Goal: Transaction & Acquisition: Purchase product/service

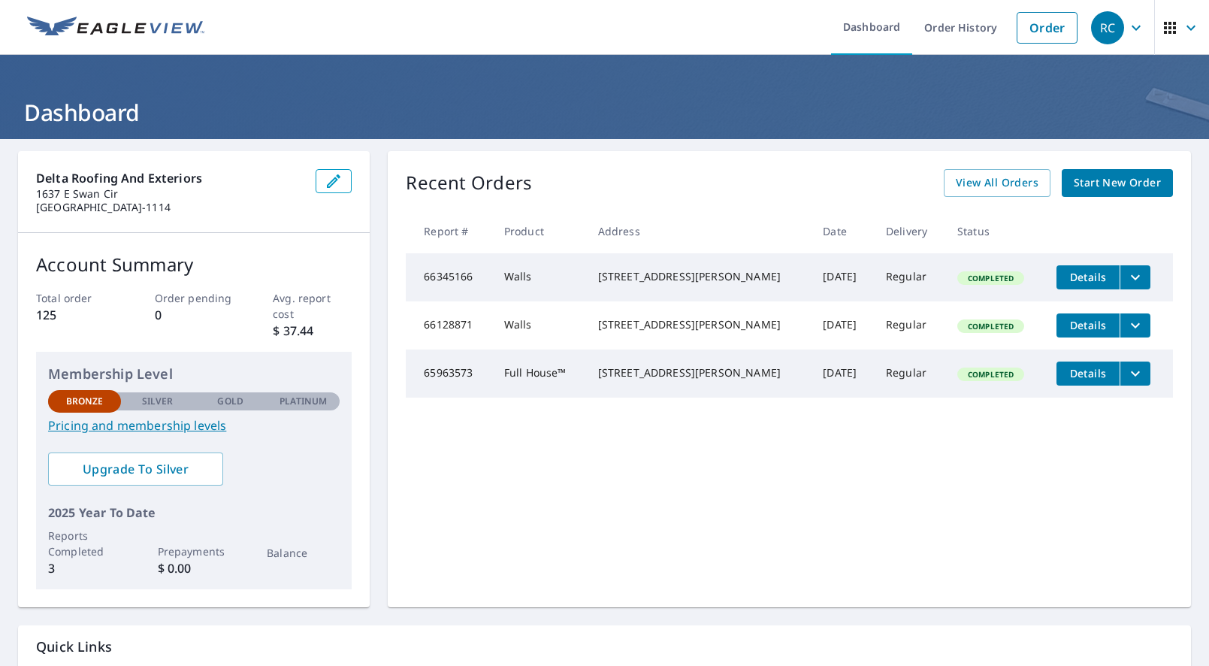
click at [1114, 180] on span "Start New Order" at bounding box center [1117, 183] width 87 height 19
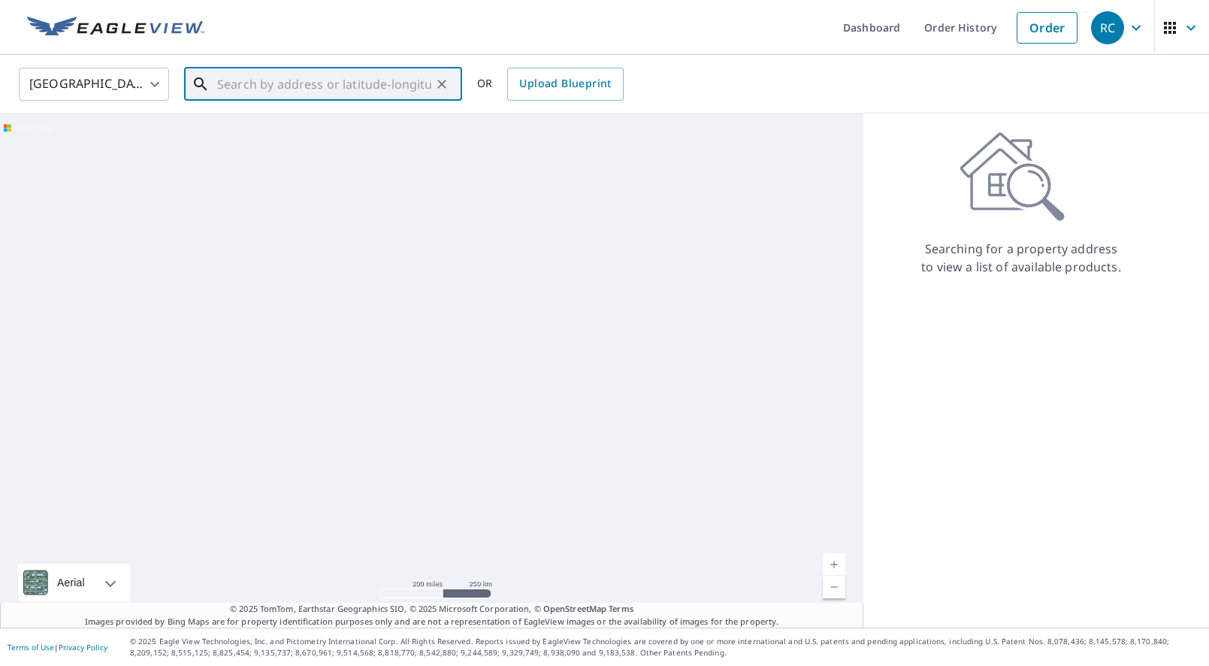
click at [317, 89] on input "text" at bounding box center [324, 84] width 214 height 42
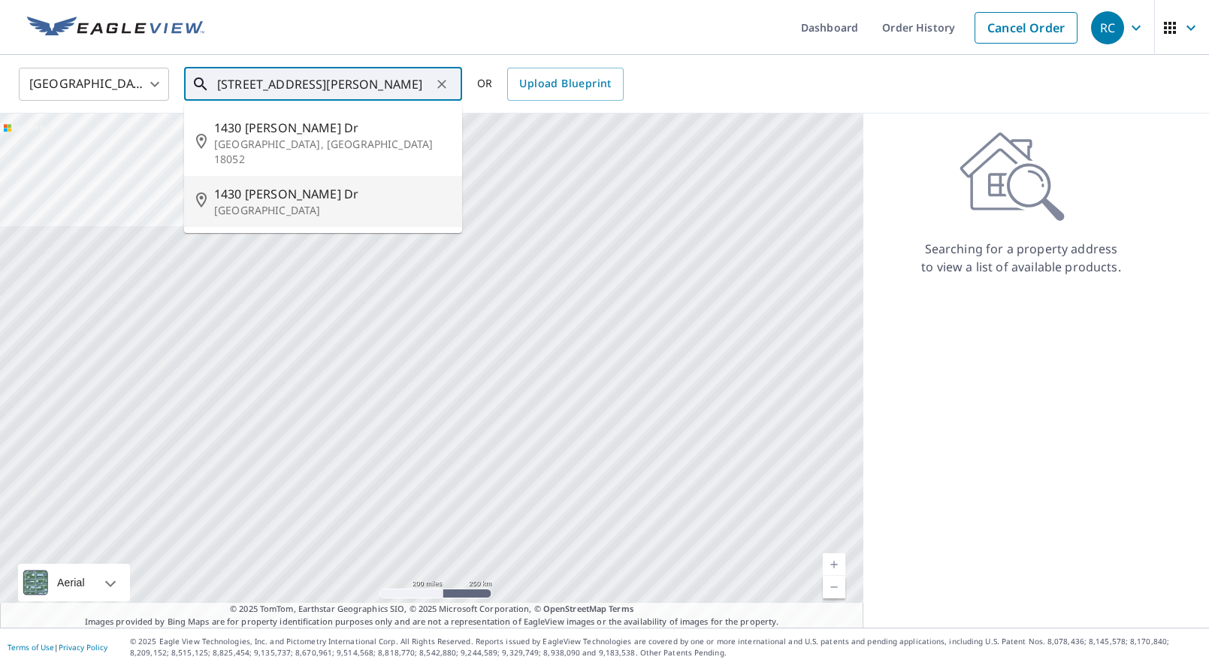
click at [311, 203] on p "[GEOGRAPHIC_DATA]" at bounding box center [332, 210] width 236 height 15
type input "[STREET_ADDRESS][PERSON_NAME]"
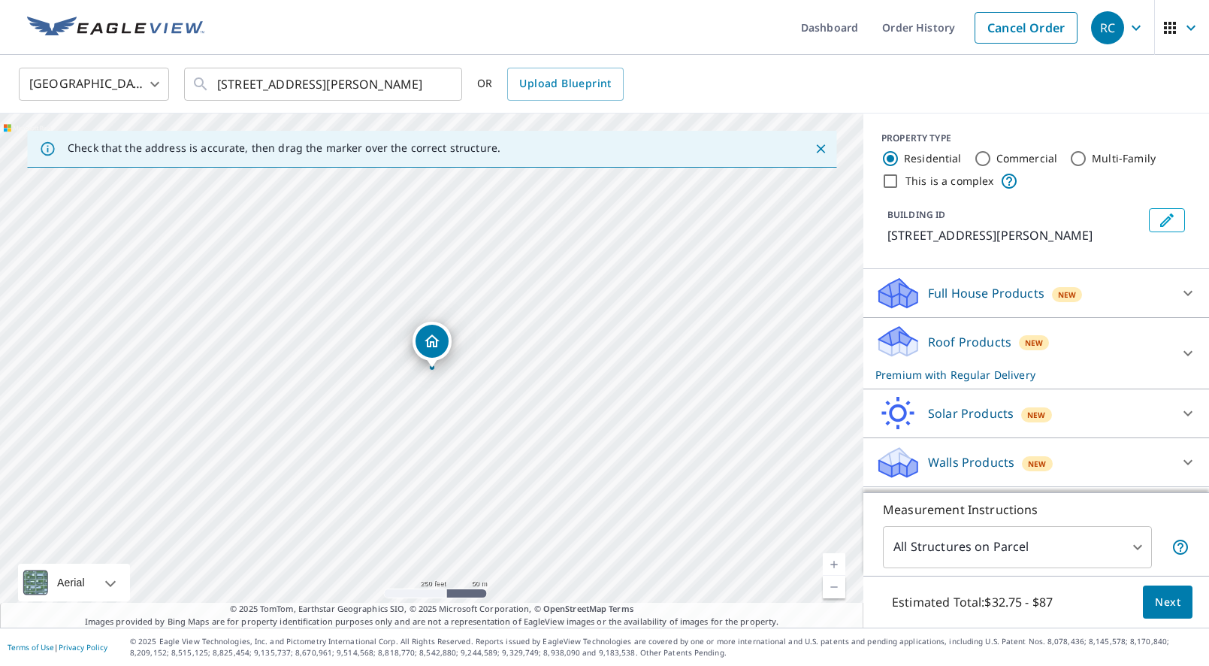
click at [1101, 301] on div "Full House Products New" at bounding box center [1023, 293] width 295 height 35
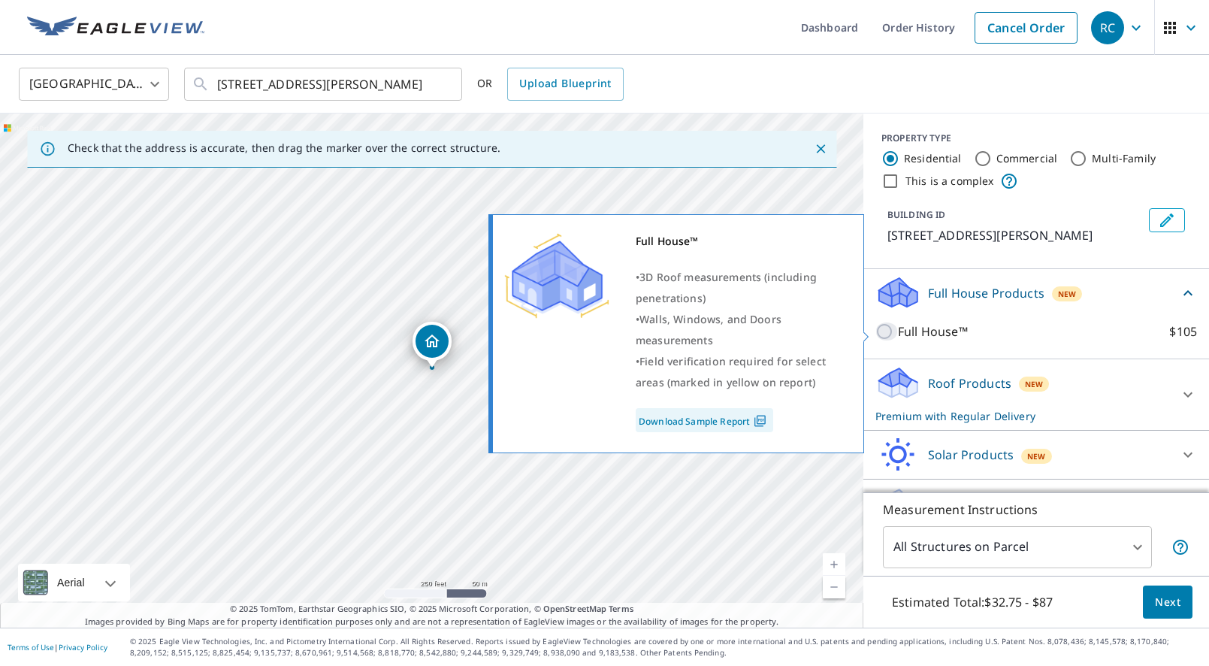
click at [887, 330] on input "Full House™ $105" at bounding box center [887, 331] width 23 height 18
checkbox input "true"
checkbox input "false"
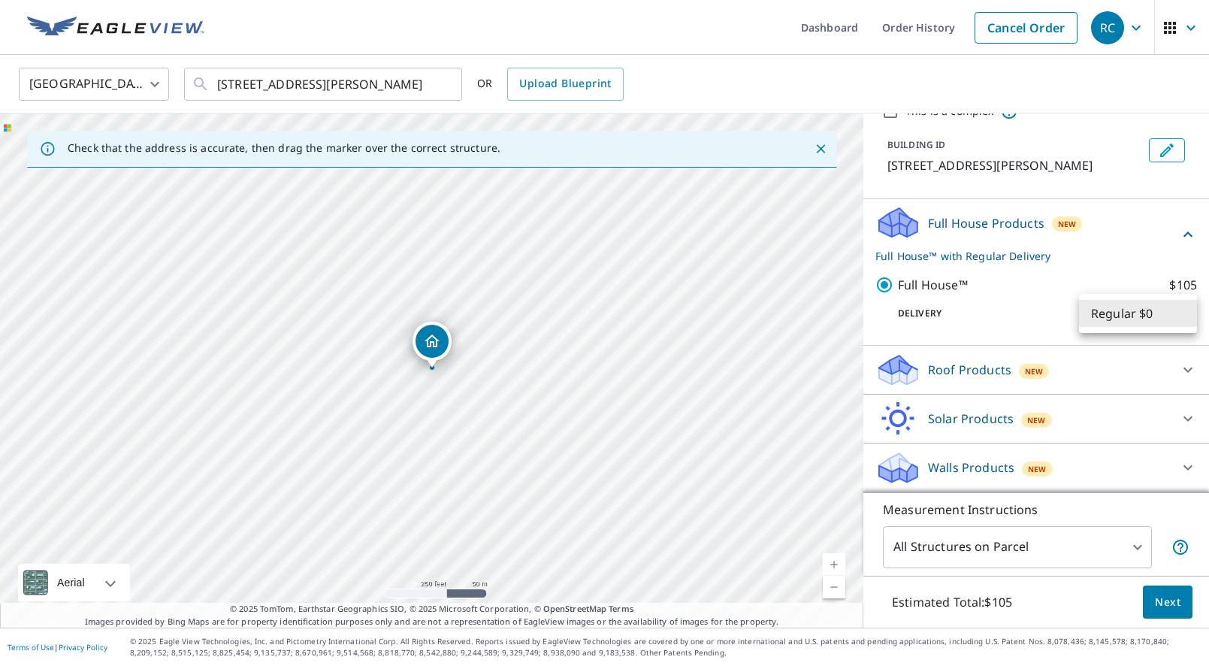
click at [1122, 302] on body "RC RC Dashboard Order History Cancel Order RC United States [GEOGRAPHIC_DATA] ​…" at bounding box center [604, 333] width 1209 height 666
click at [1141, 315] on li "Regular $0" at bounding box center [1138, 313] width 118 height 27
click at [1102, 316] on body "RC RC Dashboard Order History Cancel Order RC United States [GEOGRAPHIC_DATA] ​…" at bounding box center [604, 333] width 1209 height 666
click at [1102, 316] on li "Regular $0" at bounding box center [1138, 313] width 118 height 27
click at [1032, 464] on span "New" at bounding box center [1037, 469] width 18 height 12
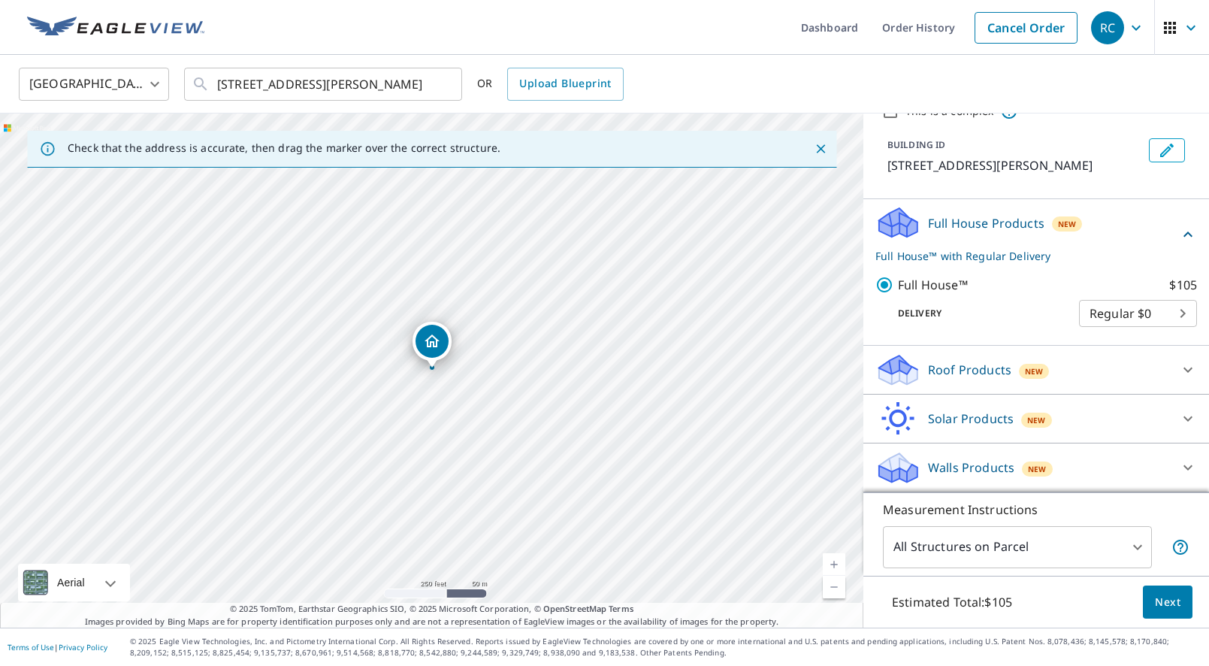
scroll to position [69, 0]
click at [986, 464] on p "Walls Products" at bounding box center [971, 468] width 86 height 18
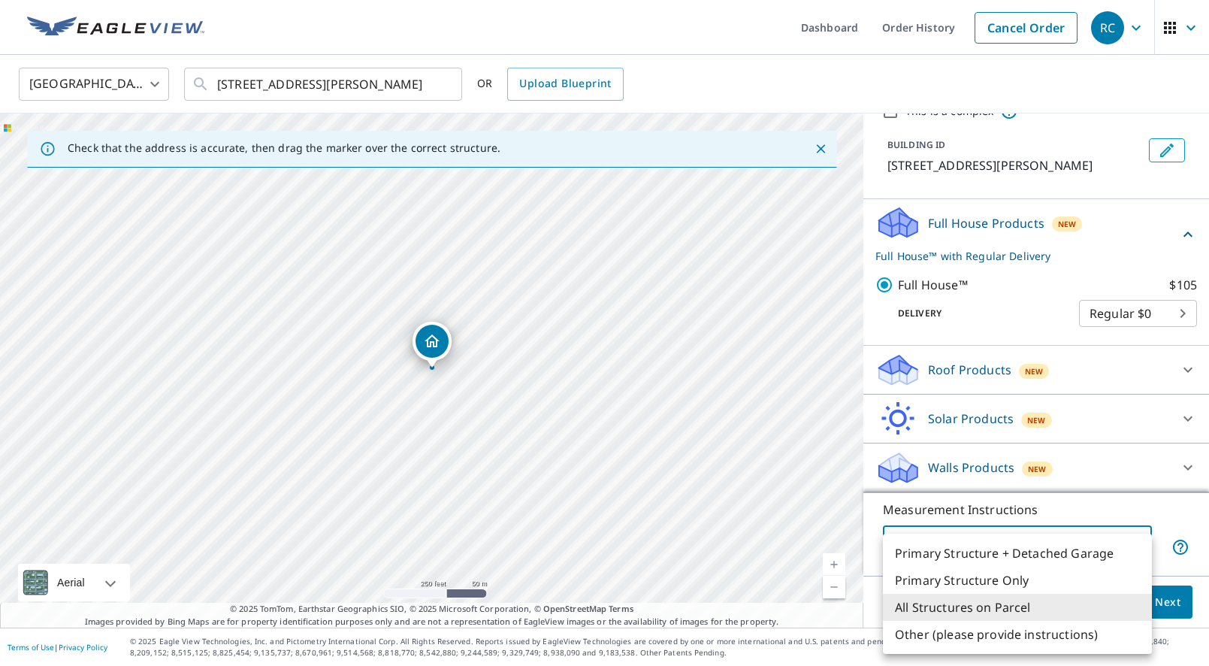
click at [1035, 545] on body "RC RC Dashboard Order History Cancel Order RC United States [GEOGRAPHIC_DATA] ​…" at bounding box center [604, 333] width 1209 height 666
click at [1036, 606] on li "All Structures on Parcel" at bounding box center [1017, 607] width 269 height 27
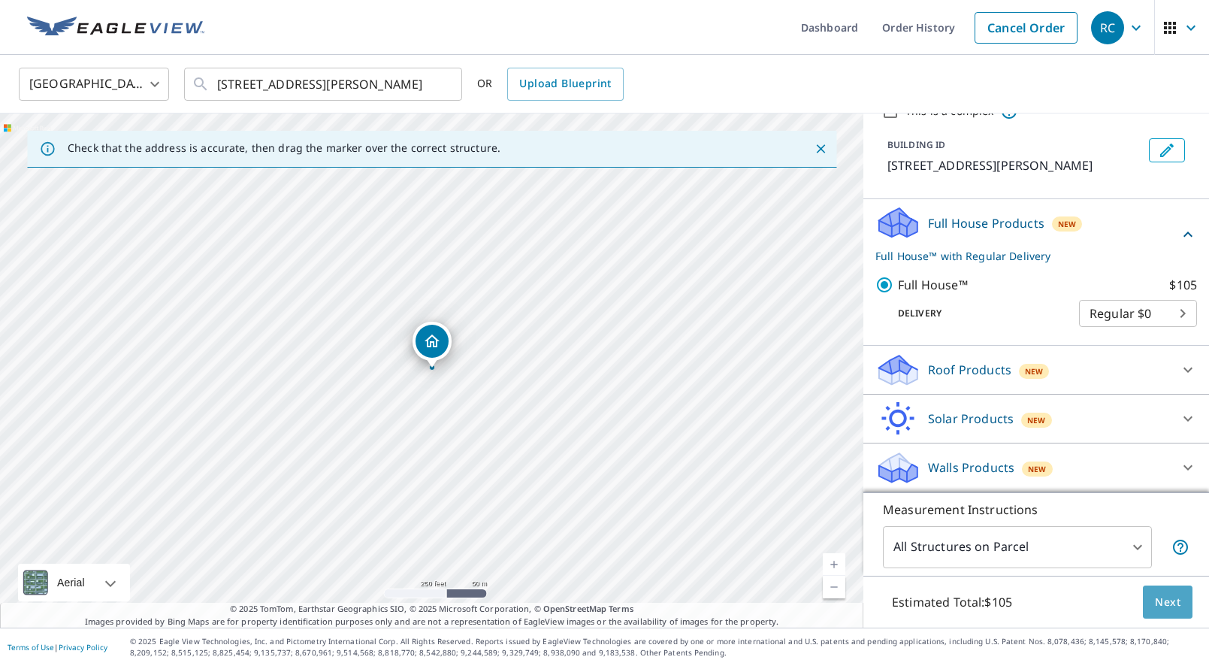
click at [1166, 606] on span "Next" at bounding box center [1168, 602] width 26 height 19
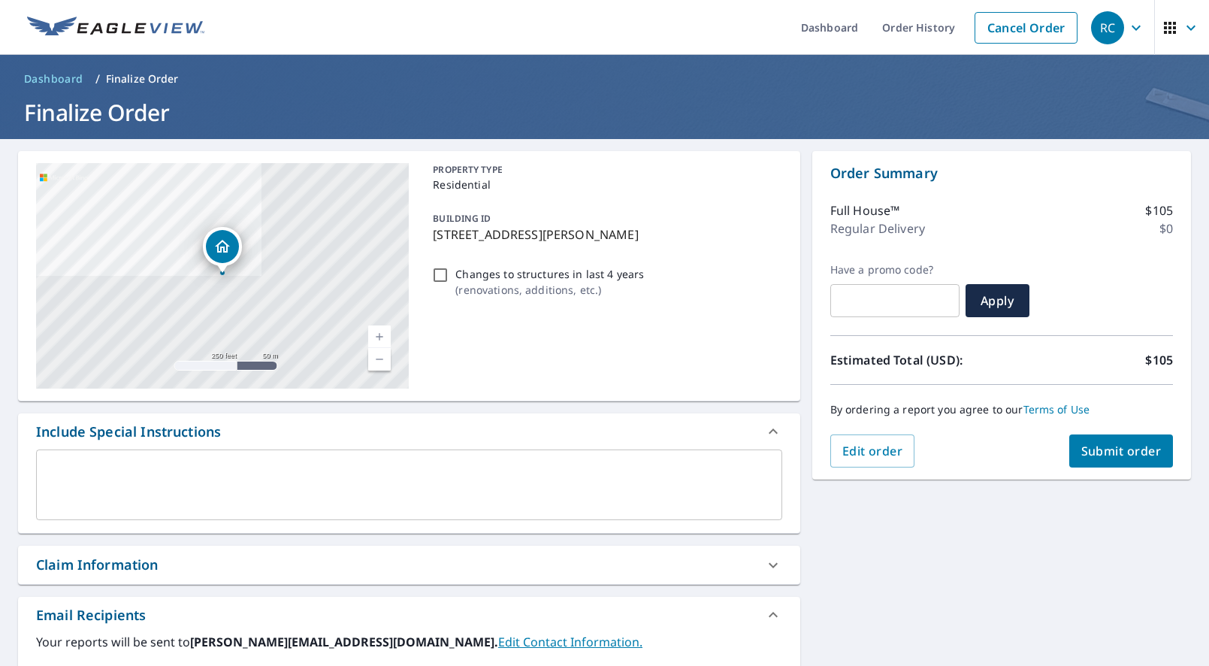
click at [912, 298] on input "text" at bounding box center [894, 301] width 129 height 42
paste input "JN15-JQ3VM-7BJAL"
checkbox input "true"
type input "JN15-JQ3VM-7BJAL"
drag, startPoint x: 998, startPoint y: 309, endPoint x: 982, endPoint y: 316, distance: 17.5
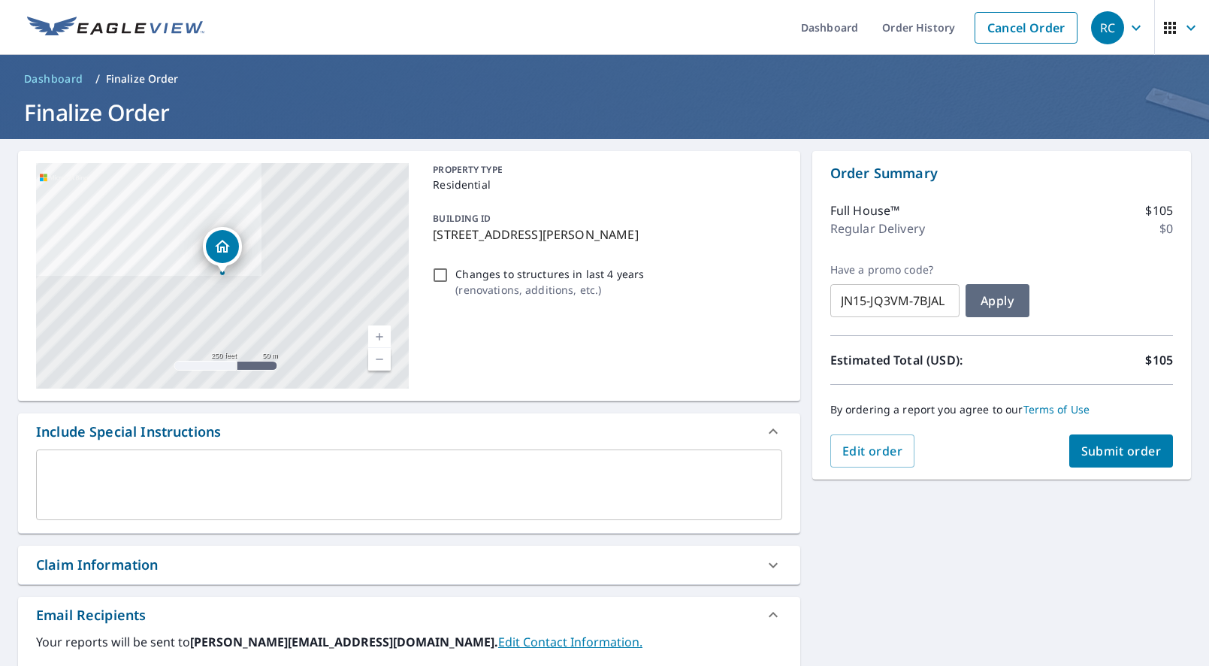
click at [998, 309] on button "Apply" at bounding box center [998, 300] width 64 height 33
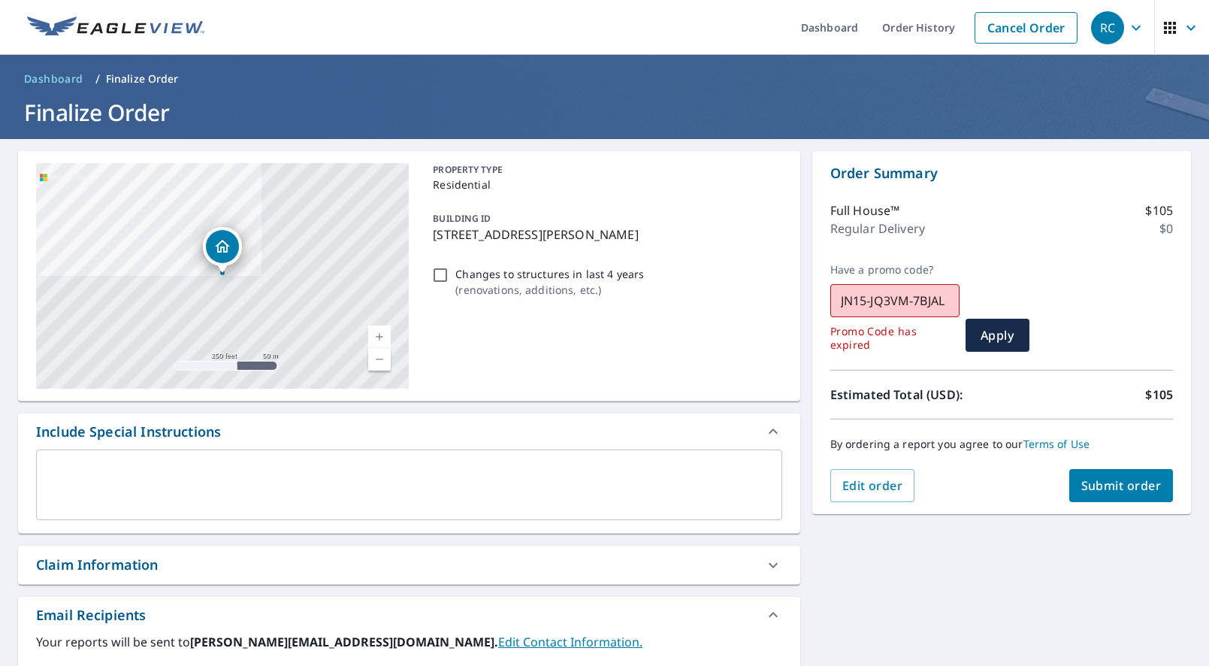
click at [936, 316] on input "JN15-JQ3VM-7BJAL" at bounding box center [894, 301] width 129 height 42
paste input "Q47ST-2EJBC"
checkbox input "true"
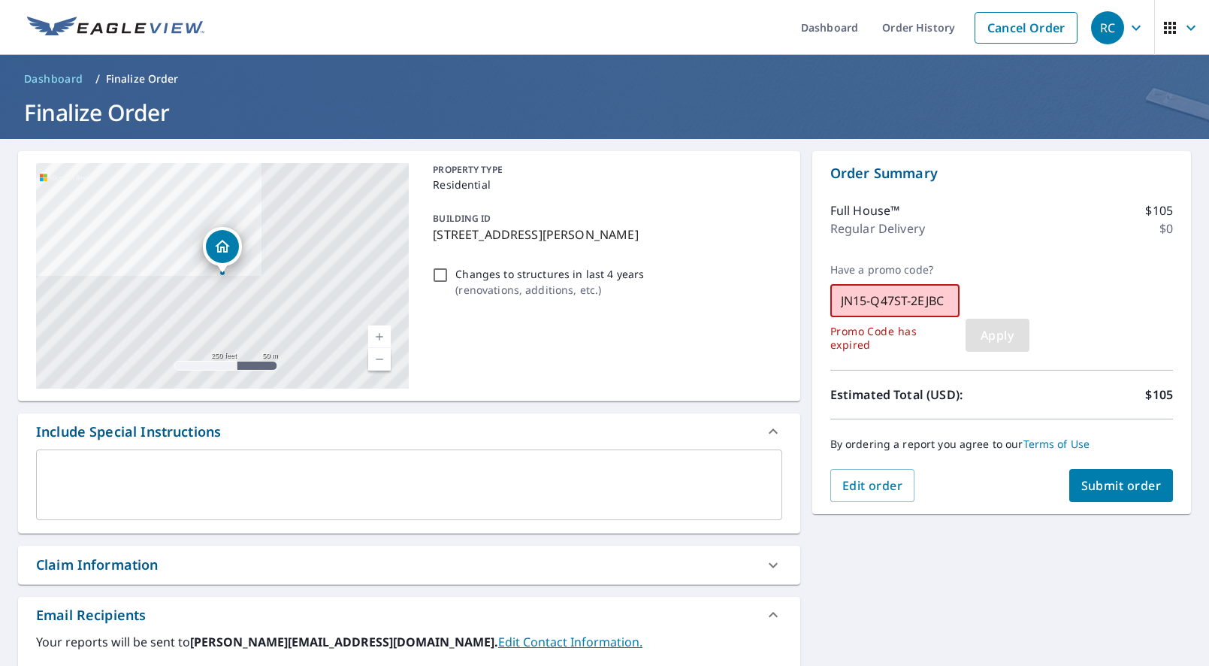
type input "JN15-Q47ST-2EJBC"
click at [1018, 337] on button "Apply" at bounding box center [998, 335] width 64 height 33
click at [1009, 331] on span "Apply" at bounding box center [998, 335] width 40 height 17
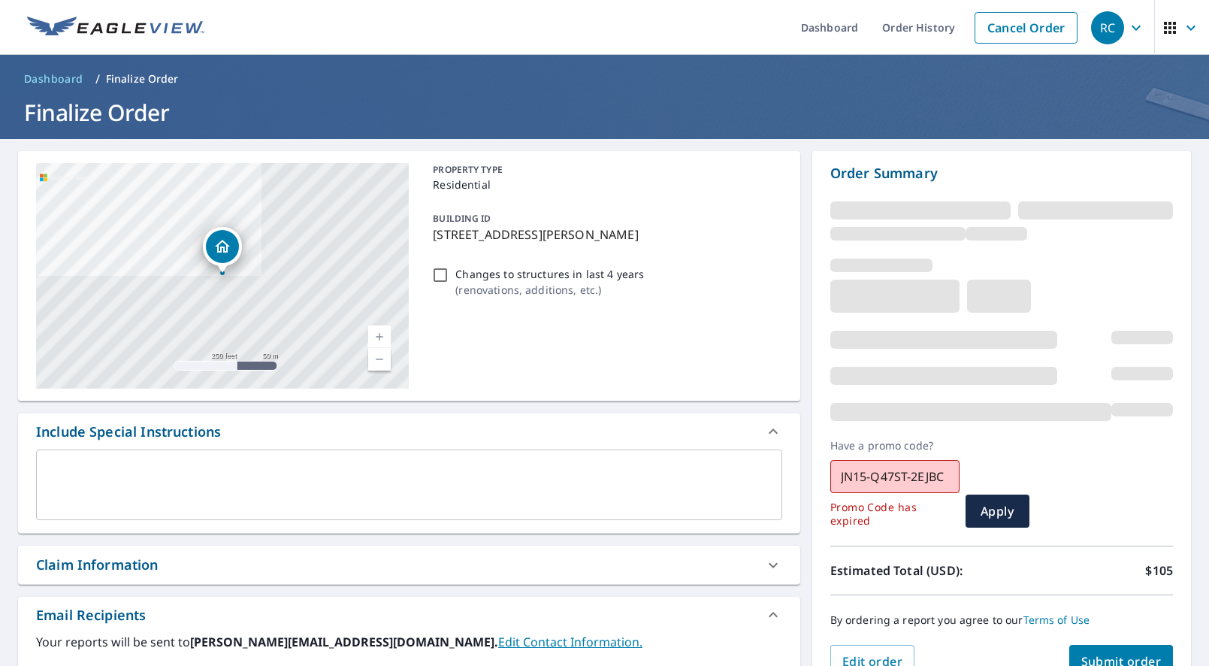
checkbox input "true"
